Goal: Task Accomplishment & Management: Complete application form

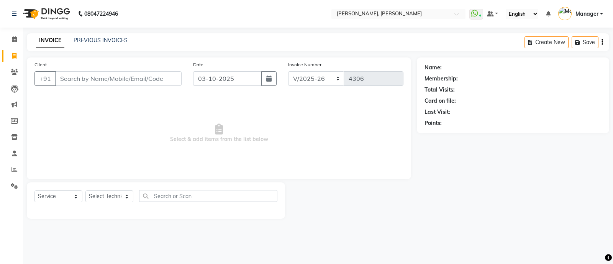
select select "3767"
select select "service"
click at [106, 199] on select "Select Technician [PERSON_NAME] [PERSON_NAME] Asid Hanmi [PERSON_NAME] Manager …" at bounding box center [109, 197] width 48 height 12
click at [85, 191] on select "Select Technician [PERSON_NAME] [PERSON_NAME] Asid Hanmi [PERSON_NAME] Manager …" at bounding box center [109, 197] width 48 height 12
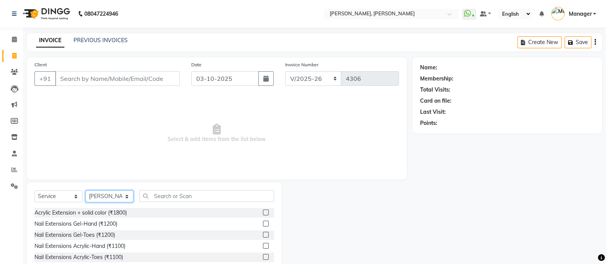
select select "64801"
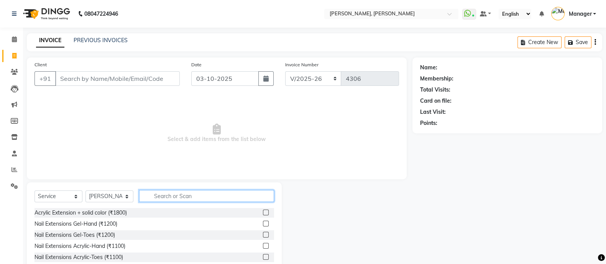
click at [157, 196] on input "text" at bounding box center [206, 196] width 135 height 12
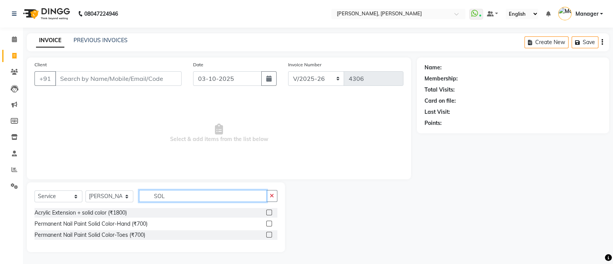
type input "SOL"
click at [269, 224] on label at bounding box center [269, 224] width 6 height 6
click at [269, 224] on input "checkbox" at bounding box center [268, 224] width 5 height 5
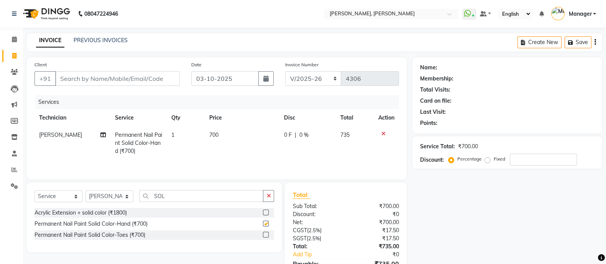
checkbox input "false"
click at [171, 196] on input "SOL" at bounding box center [201, 196] width 124 height 12
type input "S"
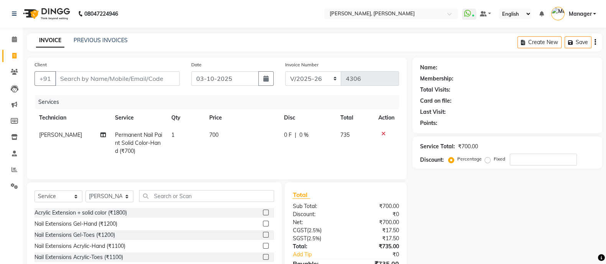
click at [383, 133] on icon at bounding box center [383, 133] width 4 height 5
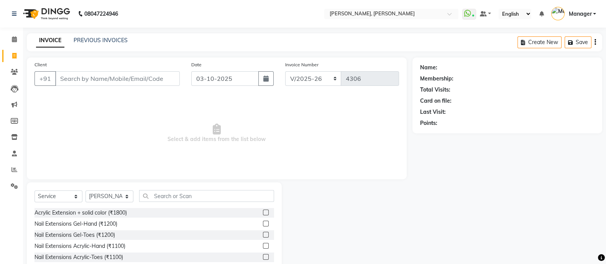
scroll to position [43, 0]
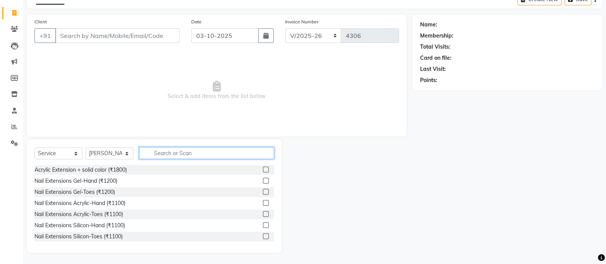
click at [169, 155] on input "text" at bounding box center [206, 153] width 135 height 12
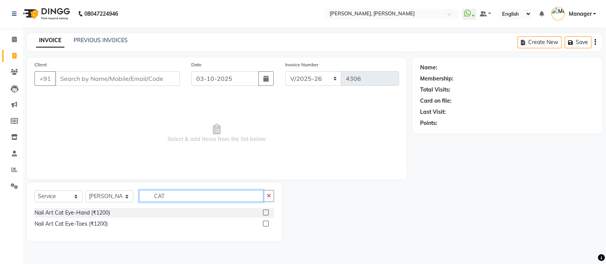
scroll to position [0, 0]
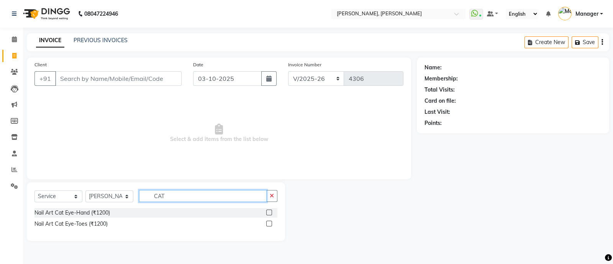
type input "CAT"
click at [268, 213] on label at bounding box center [269, 213] width 6 height 6
click at [268, 213] on input "checkbox" at bounding box center [268, 212] width 5 height 5
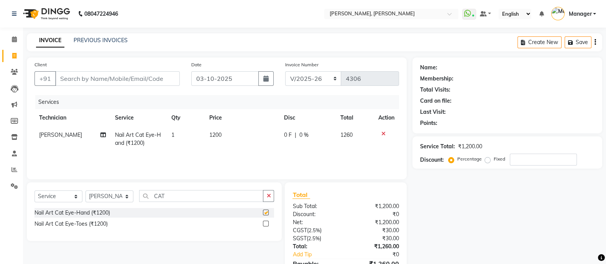
checkbox input "false"
click at [269, 194] on icon "button" at bounding box center [268, 195] width 4 height 5
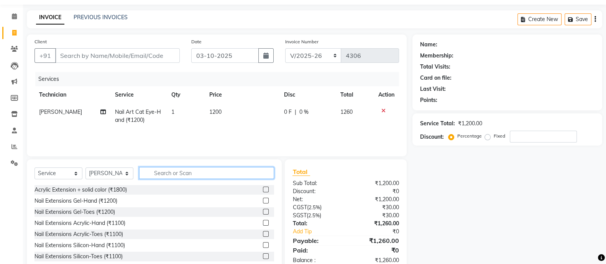
scroll to position [43, 0]
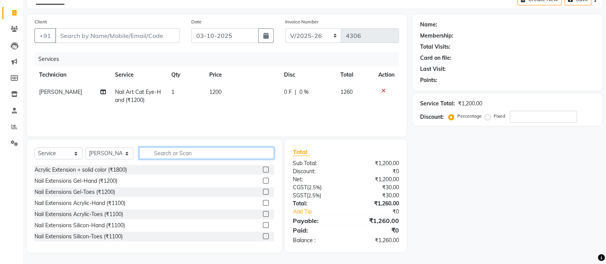
click at [162, 155] on input "text" at bounding box center [206, 153] width 135 height 12
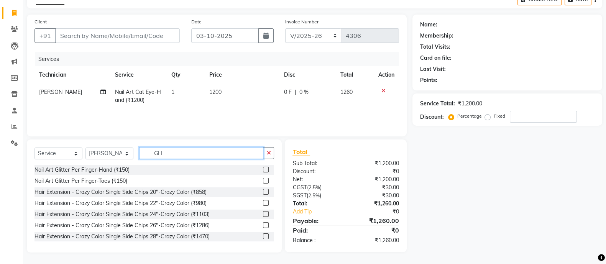
scroll to position [43, 0]
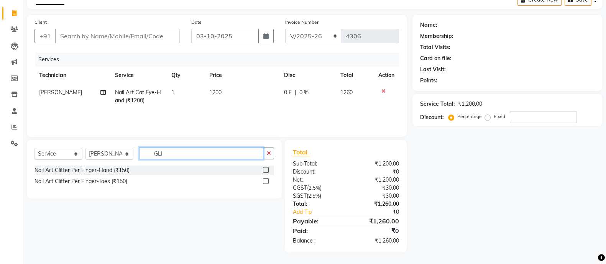
type input "GLI"
click at [266, 170] on label at bounding box center [266, 170] width 6 height 6
click at [266, 170] on input "checkbox" at bounding box center [265, 170] width 5 height 5
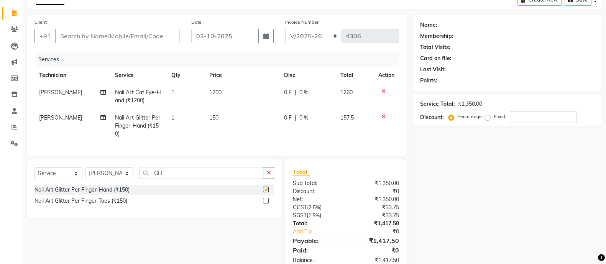
checkbox input "false"
click at [178, 110] on td "1" at bounding box center [186, 125] width 38 height 33
select select "64801"
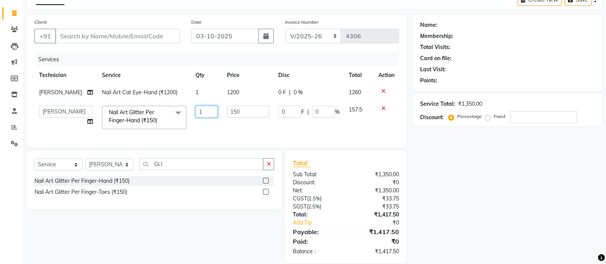
click at [201, 111] on input "1" at bounding box center [207, 112] width 22 height 12
type input "4"
click at [268, 173] on div "Select Service Product Membership Package Voucher Prepaid Gift Card Select Tech…" at bounding box center [154, 180] width 255 height 59
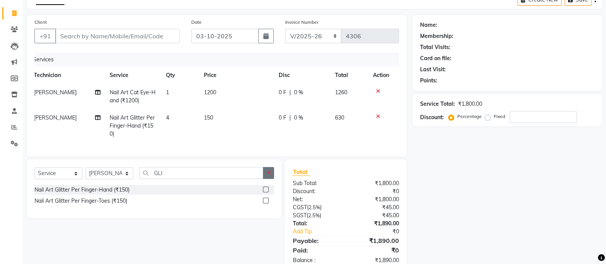
scroll to position [0, 0]
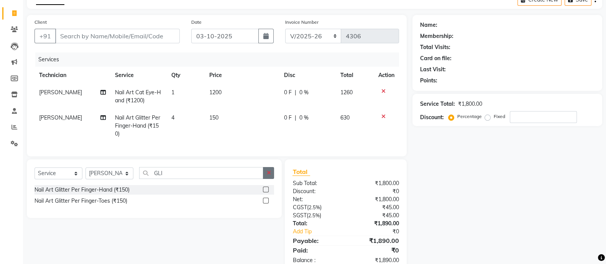
click at [270, 176] on icon "button" at bounding box center [268, 172] width 4 height 5
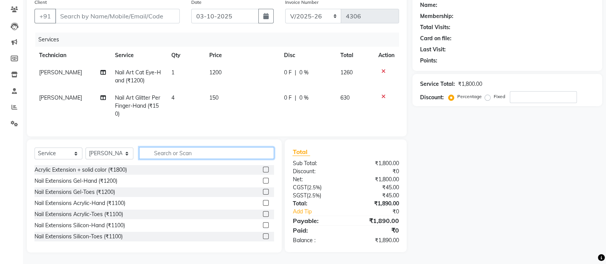
scroll to position [70, 0]
click at [186, 153] on input "text" at bounding box center [206, 153] width 135 height 12
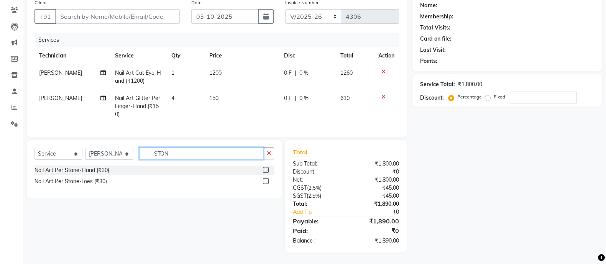
scroll to position [69, 0]
type input "STON"
click at [266, 170] on label at bounding box center [266, 170] width 6 height 6
click at [266, 170] on input "checkbox" at bounding box center [265, 170] width 5 height 5
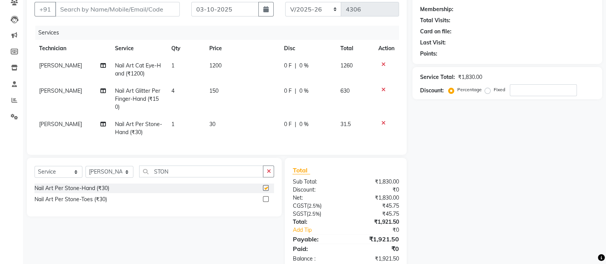
checkbox input "false"
click at [232, 126] on td "30" at bounding box center [242, 128] width 75 height 25
select select "64801"
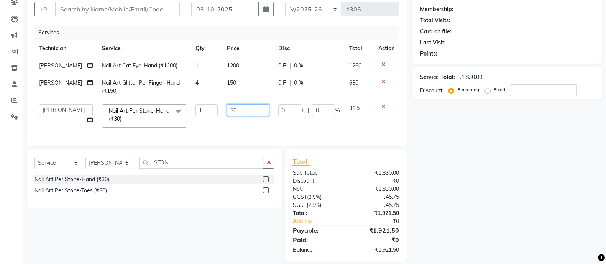
click at [249, 112] on input "30" at bounding box center [248, 110] width 42 height 12
type input "3"
type input "50"
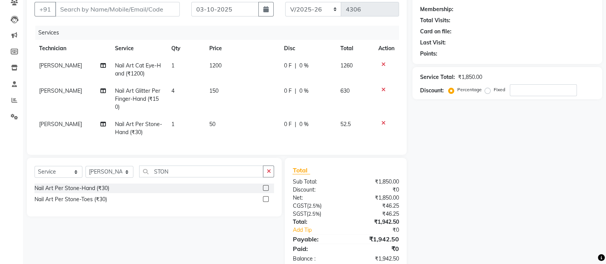
click at [184, 124] on td "1" at bounding box center [186, 128] width 38 height 25
select select "64801"
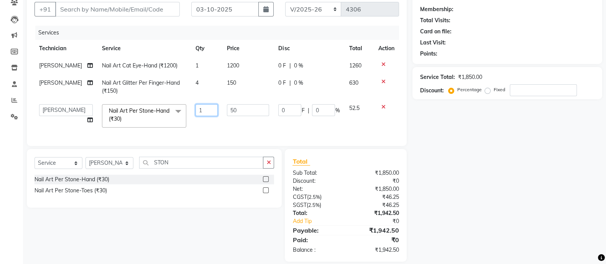
click at [205, 112] on input "1" at bounding box center [207, 110] width 22 height 12
type input "2"
click at [268, 170] on div "Select Service Product Membership Package Voucher Prepaid Gift Card Select Tech…" at bounding box center [154, 178] width 255 height 59
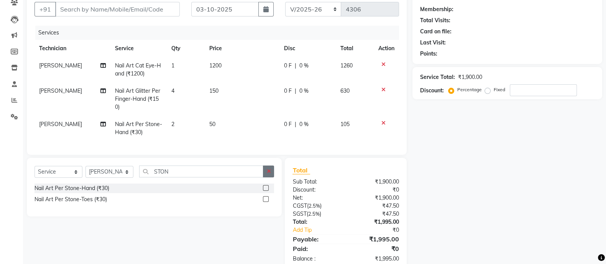
scroll to position [95, 0]
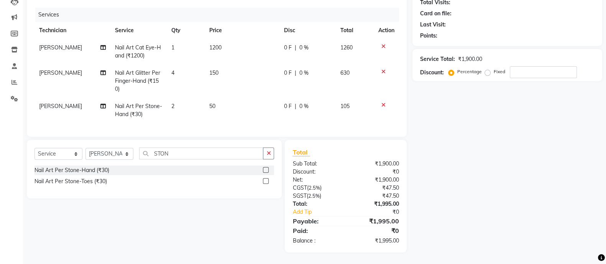
click at [49, 44] on span "[PERSON_NAME]" at bounding box center [60, 47] width 43 height 7
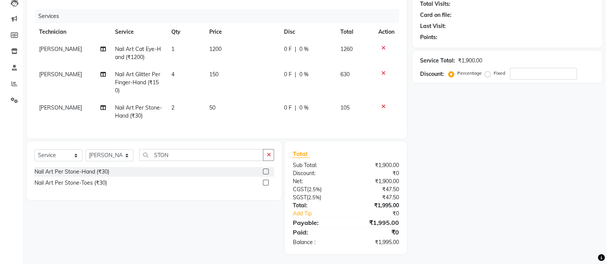
select select "64801"
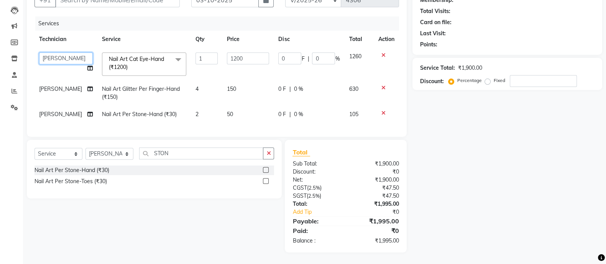
click at [56, 54] on select "[PERSON_NAME] [PERSON_NAME] Asid Hanmi [PERSON_NAME] Manager [PERSON_NAME] beau…" at bounding box center [66, 59] width 54 height 12
select select "72162"
click at [50, 85] on span "[PERSON_NAME]" at bounding box center [60, 88] width 43 height 7
select select "64801"
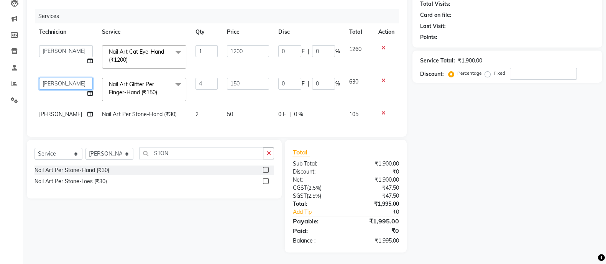
click at [54, 86] on select "[PERSON_NAME] [PERSON_NAME] Asid Hanmi [PERSON_NAME] Manager [PERSON_NAME] beau…" at bounding box center [66, 84] width 54 height 12
select select "51846"
click at [67, 45] on select "[PERSON_NAME] [PERSON_NAME] Asid Hanmi [PERSON_NAME] Manager [PERSON_NAME] beau…" at bounding box center [66, 51] width 54 height 12
select select "51846"
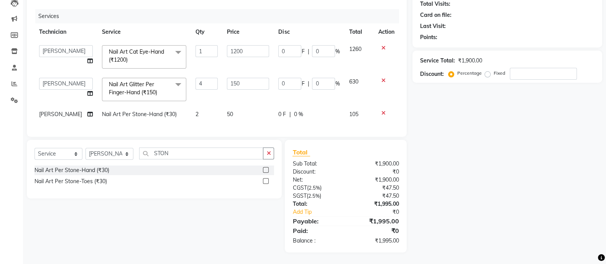
click at [54, 108] on td "[PERSON_NAME]" at bounding box center [66, 114] width 63 height 17
select select "64801"
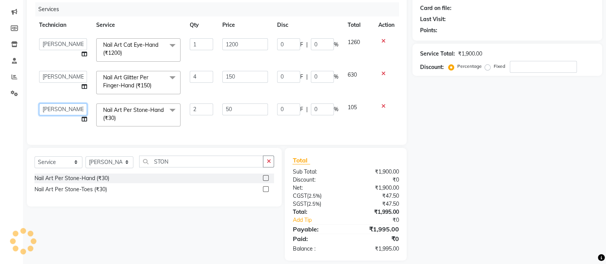
click at [59, 108] on select "[PERSON_NAME] [PERSON_NAME] Asid Hanmi [PERSON_NAME] Manager [PERSON_NAME] beau…" at bounding box center [63, 110] width 48 height 12
select select "51846"
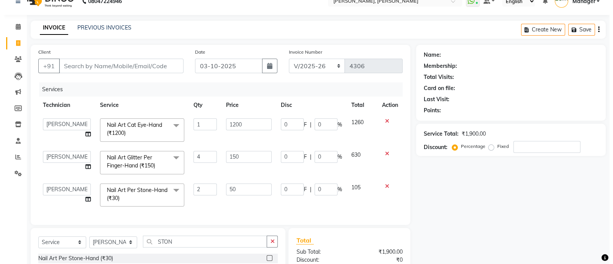
scroll to position [12, 0]
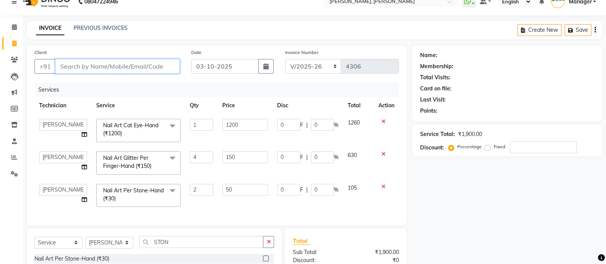
click at [83, 68] on input "Client" at bounding box center [117, 66] width 125 height 15
type input "7"
type input "0"
type input "7673908182"
click at [161, 67] on span "Add Client" at bounding box center [160, 66] width 30 height 8
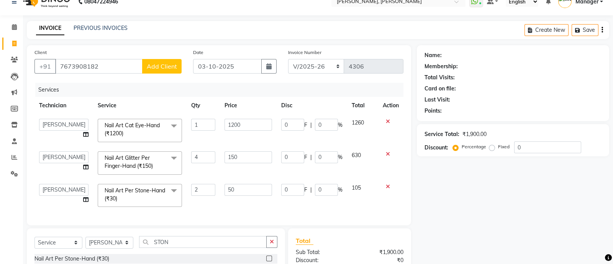
select select "21"
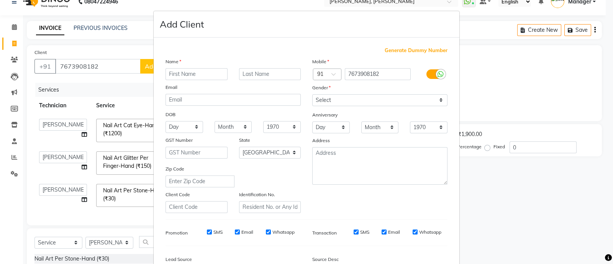
click at [176, 74] on input "text" at bounding box center [197, 74] width 62 height 12
type input "[MEDICAL_DATA]"
click at [339, 105] on select "Select [DEMOGRAPHIC_DATA] [DEMOGRAPHIC_DATA] Other Prefer Not To Say" at bounding box center [379, 100] width 135 height 12
select select "[DEMOGRAPHIC_DATA]"
click at [312, 95] on select "Select [DEMOGRAPHIC_DATA] [DEMOGRAPHIC_DATA] Other Prefer Not To Say" at bounding box center [379, 100] width 135 height 12
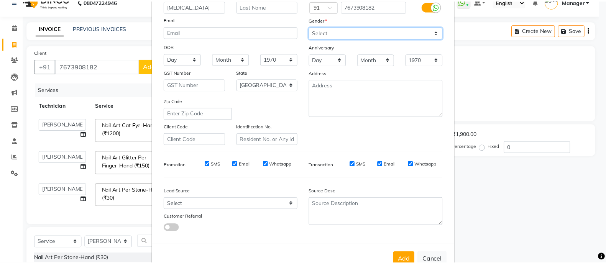
scroll to position [94, 0]
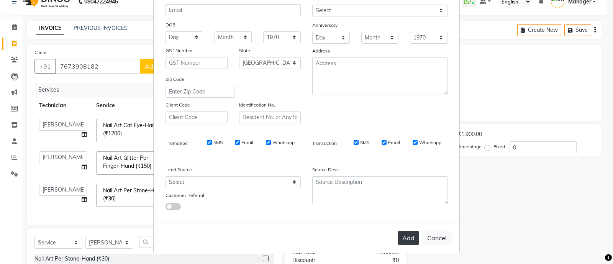
click at [407, 239] on button "Add" at bounding box center [408, 238] width 21 height 14
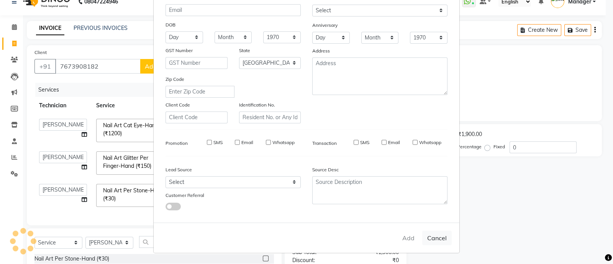
type input "76******82"
select select
select select "null"
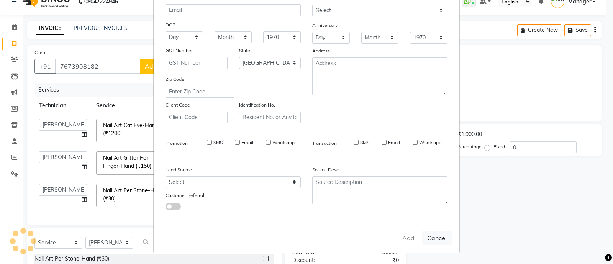
select select
checkbox input "false"
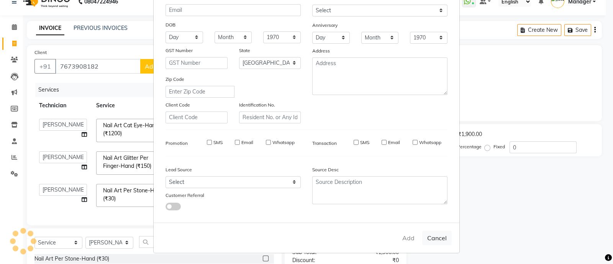
checkbox input "false"
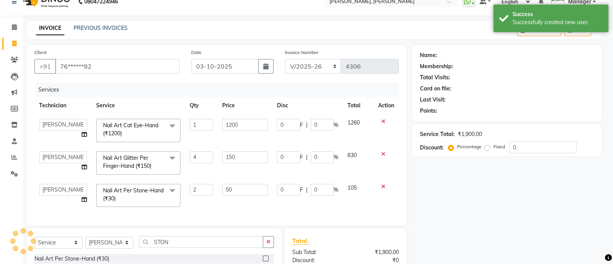
select select "1: Object"
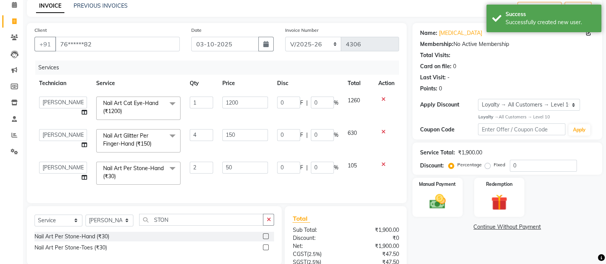
scroll to position [108, 0]
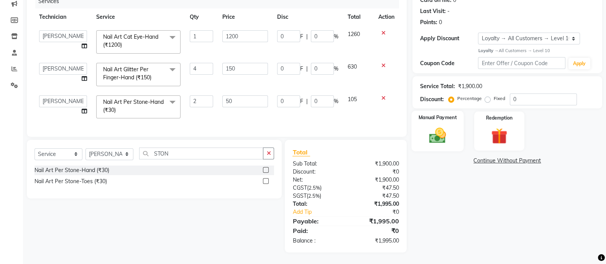
click at [455, 124] on div "Manual Payment" at bounding box center [437, 131] width 53 height 41
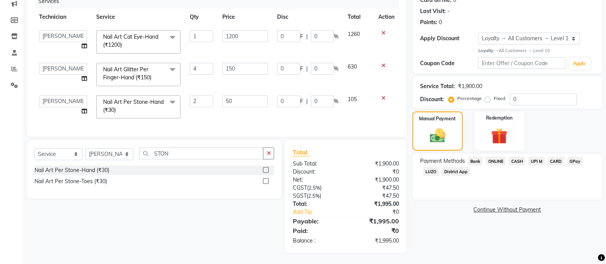
click at [498, 157] on span "ONLINE" at bounding box center [496, 161] width 20 height 9
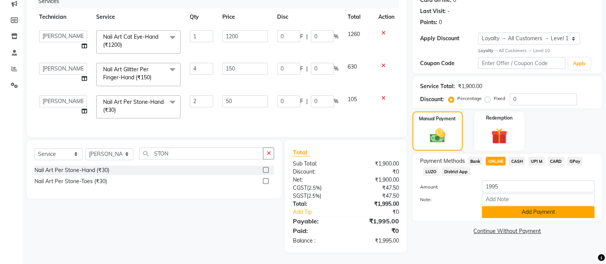
click at [521, 207] on button "Add Payment" at bounding box center [538, 212] width 113 height 12
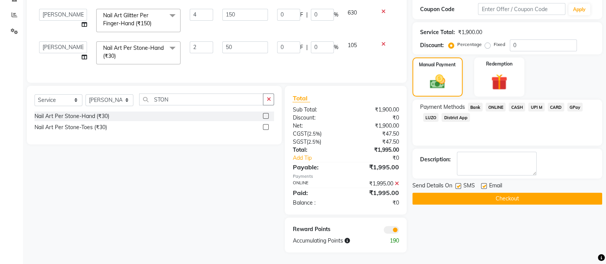
scroll to position [163, 0]
click at [531, 193] on button "Checkout" at bounding box center [508, 199] width 190 height 12
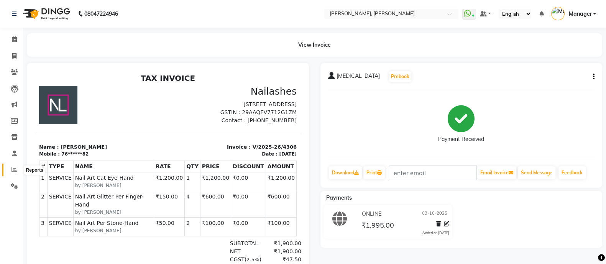
click at [12, 169] on icon at bounding box center [15, 170] width 6 height 6
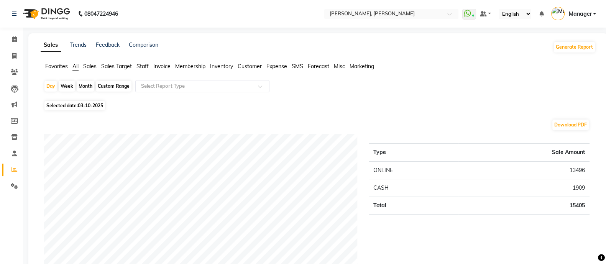
click at [144, 66] on span "Staff" at bounding box center [142, 66] width 12 height 7
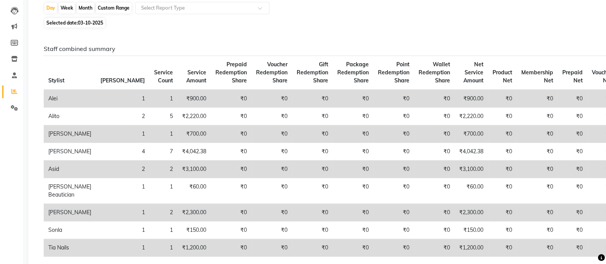
scroll to position [79, 0]
click at [84, 10] on div "Month" at bounding box center [86, 7] width 18 height 11
select select "10"
select select "2025"
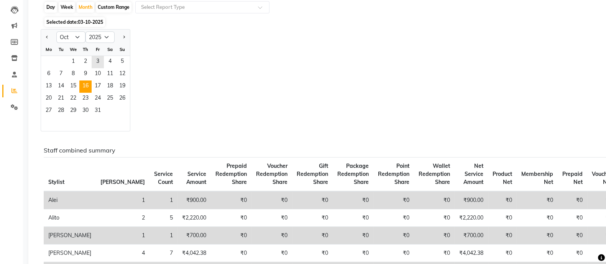
click at [91, 86] on span "16" at bounding box center [85, 87] width 12 height 12
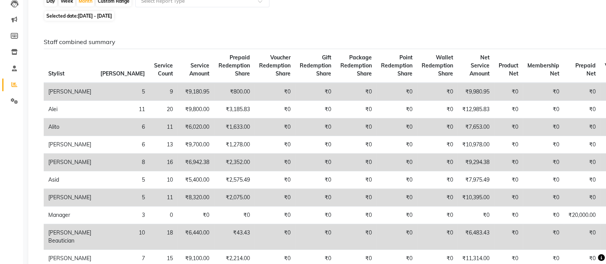
scroll to position [85, 0]
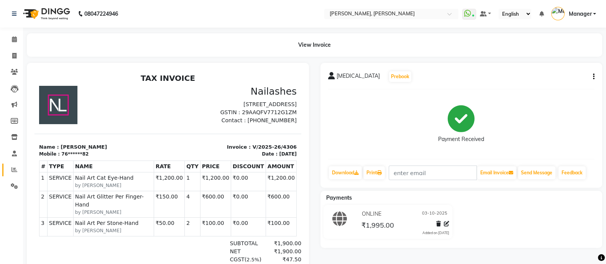
click at [10, 174] on span at bounding box center [14, 170] width 13 height 9
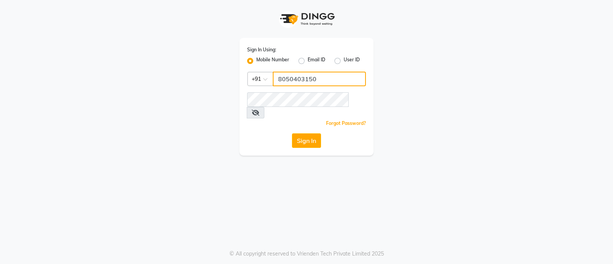
click at [353, 80] on input "8050403150" at bounding box center [319, 79] width 93 height 15
type input "8722144244"
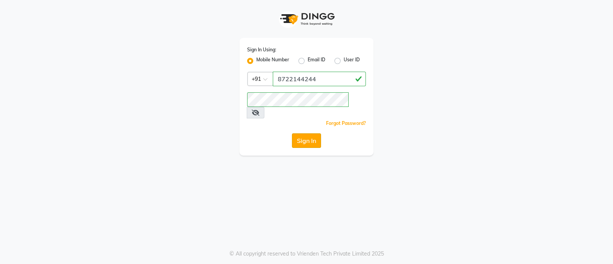
click at [308, 133] on button "Sign In" at bounding box center [306, 140] width 29 height 15
